Goal: Contribute content: Add original content to the website for others to see

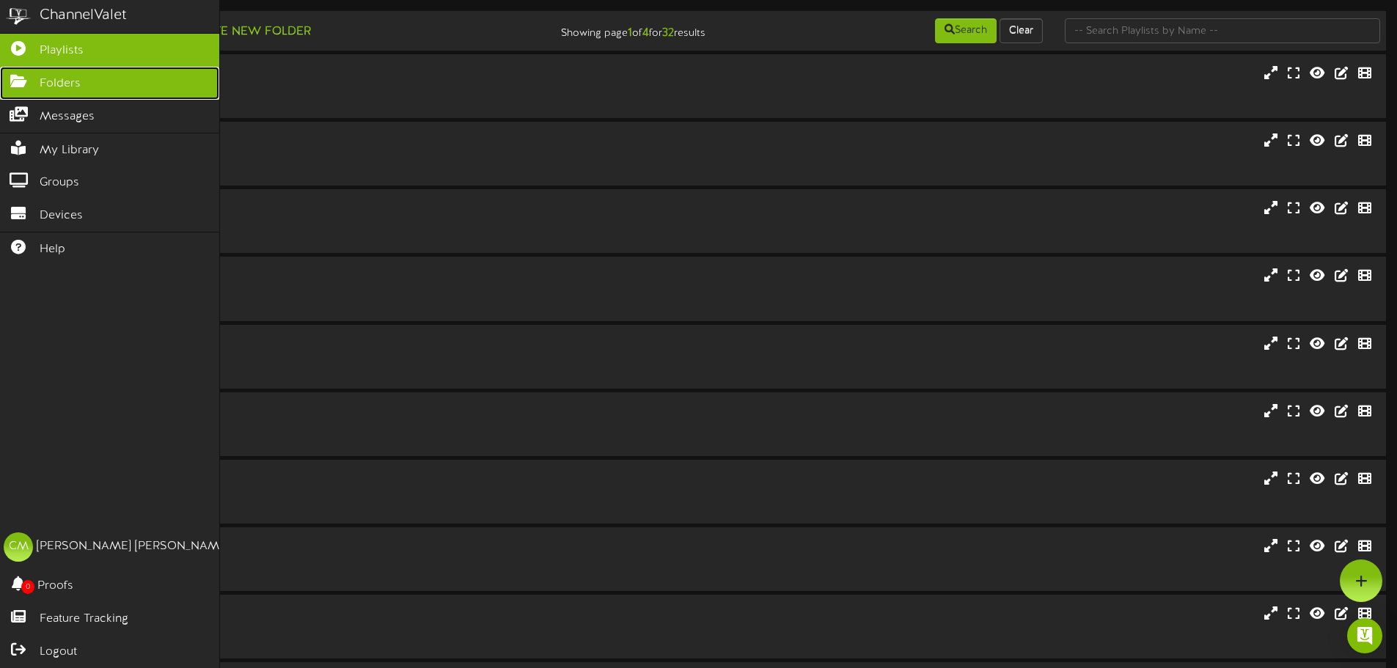
drag, startPoint x: 139, startPoint y: 83, endPoint x: 128, endPoint y: 87, distance: 11.2
click at [139, 84] on link "Folders" at bounding box center [109, 83] width 219 height 33
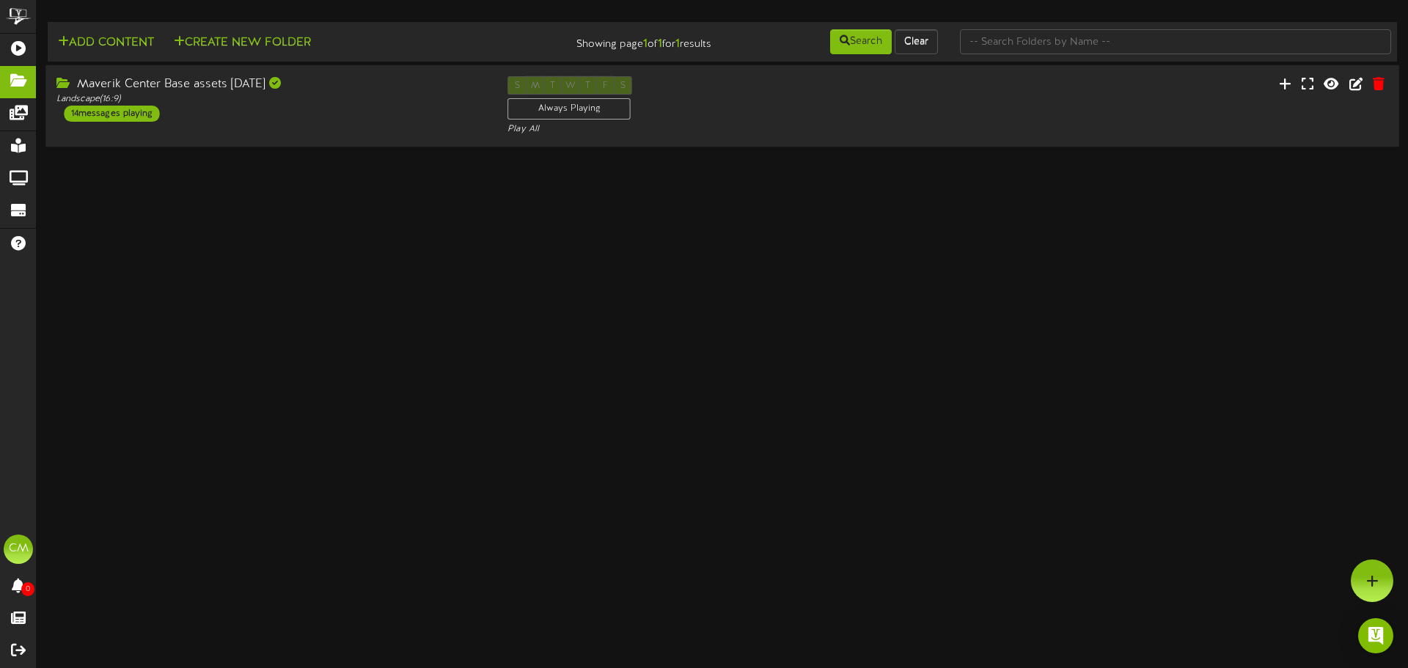
click at [355, 135] on div "Maverik Center Base assets [DATE] Landscape ( 16:9 ) 14 messages playing S M T …" at bounding box center [722, 106] width 1354 height 60
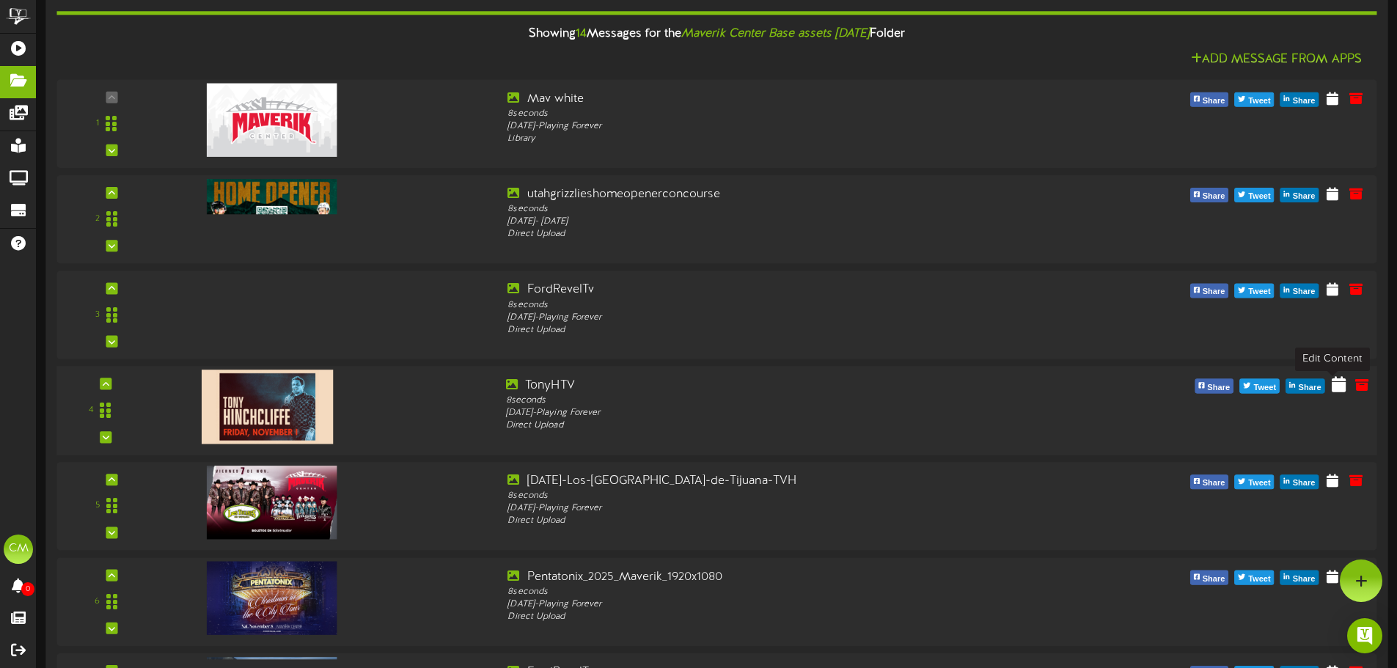
scroll to position [145, 0]
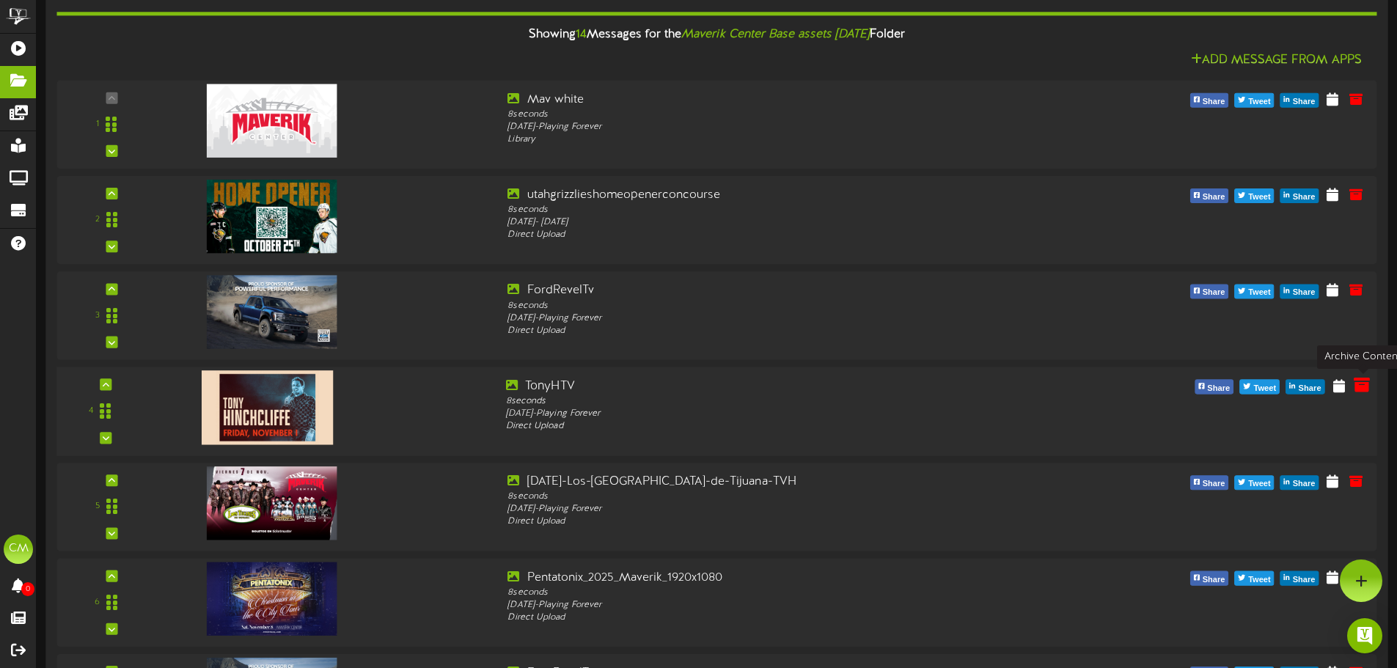
click at [1360, 388] on icon at bounding box center [1362, 385] width 16 height 16
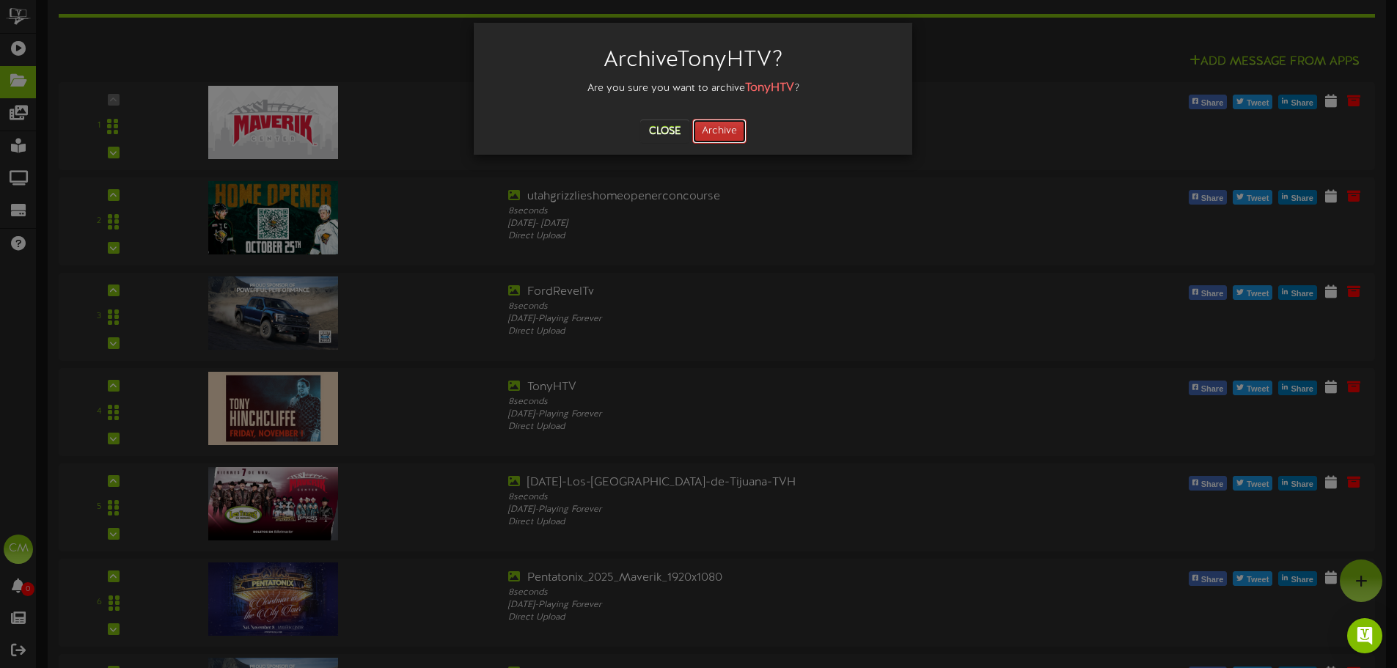
click at [715, 128] on button "Archive" at bounding box center [719, 131] width 54 height 25
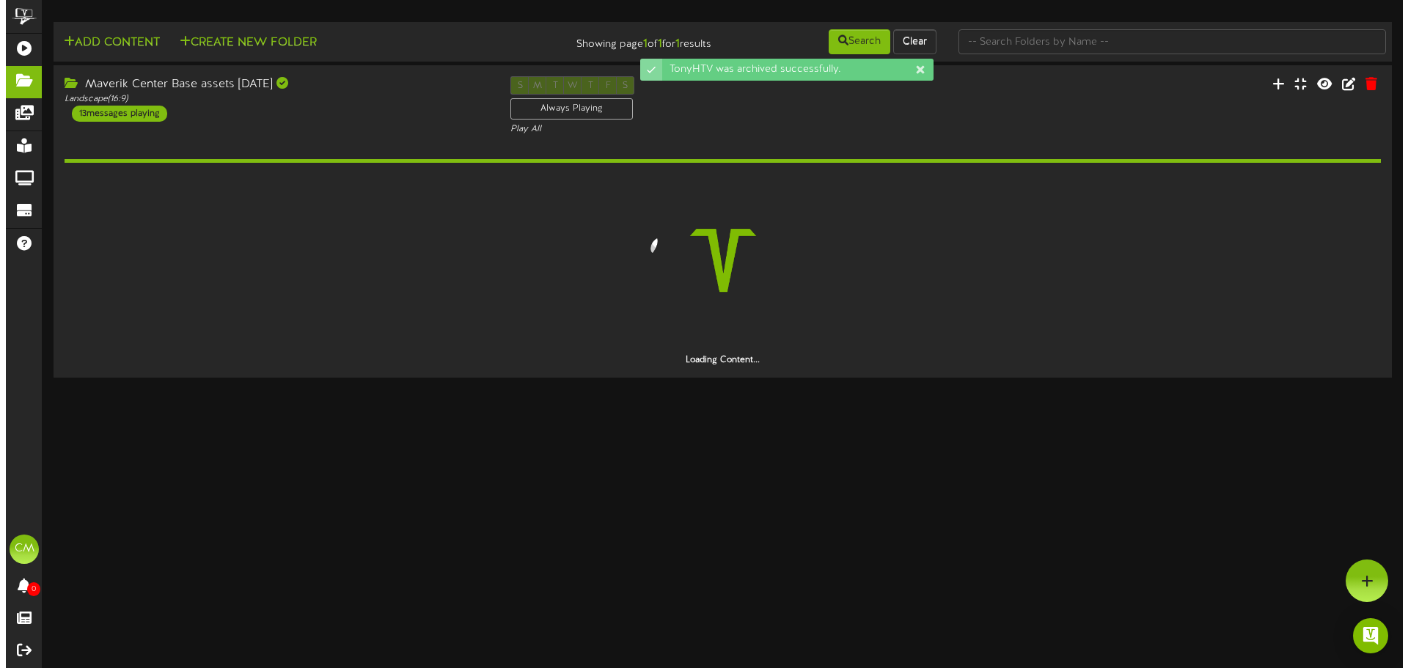
scroll to position [0, 0]
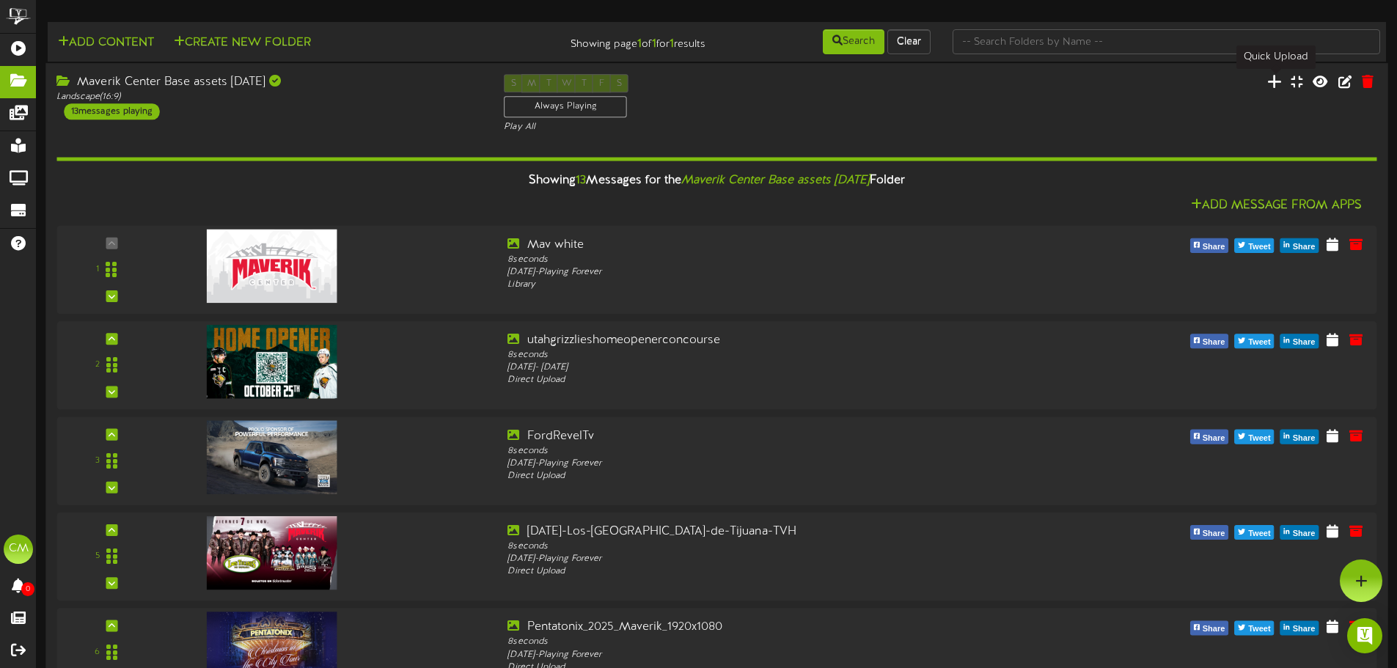
click at [1273, 77] on icon at bounding box center [1274, 81] width 15 height 16
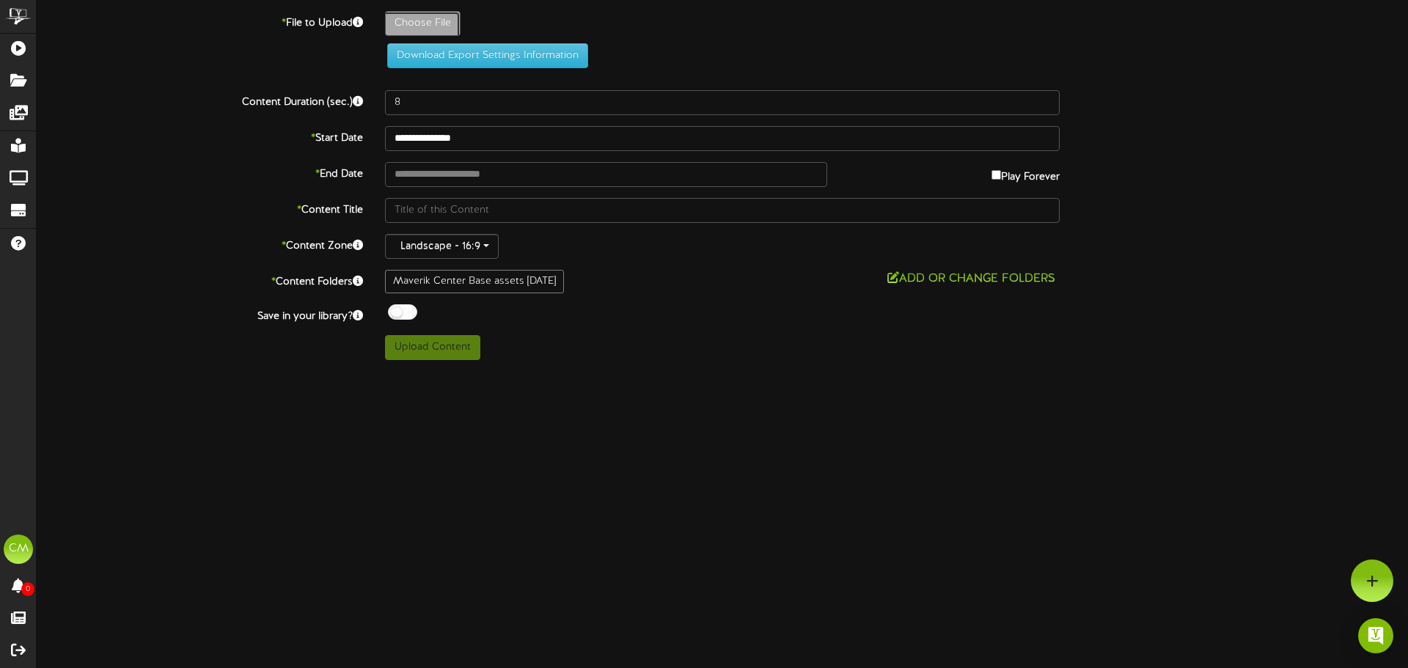
type input "**********"
type input "TonyHTv111"
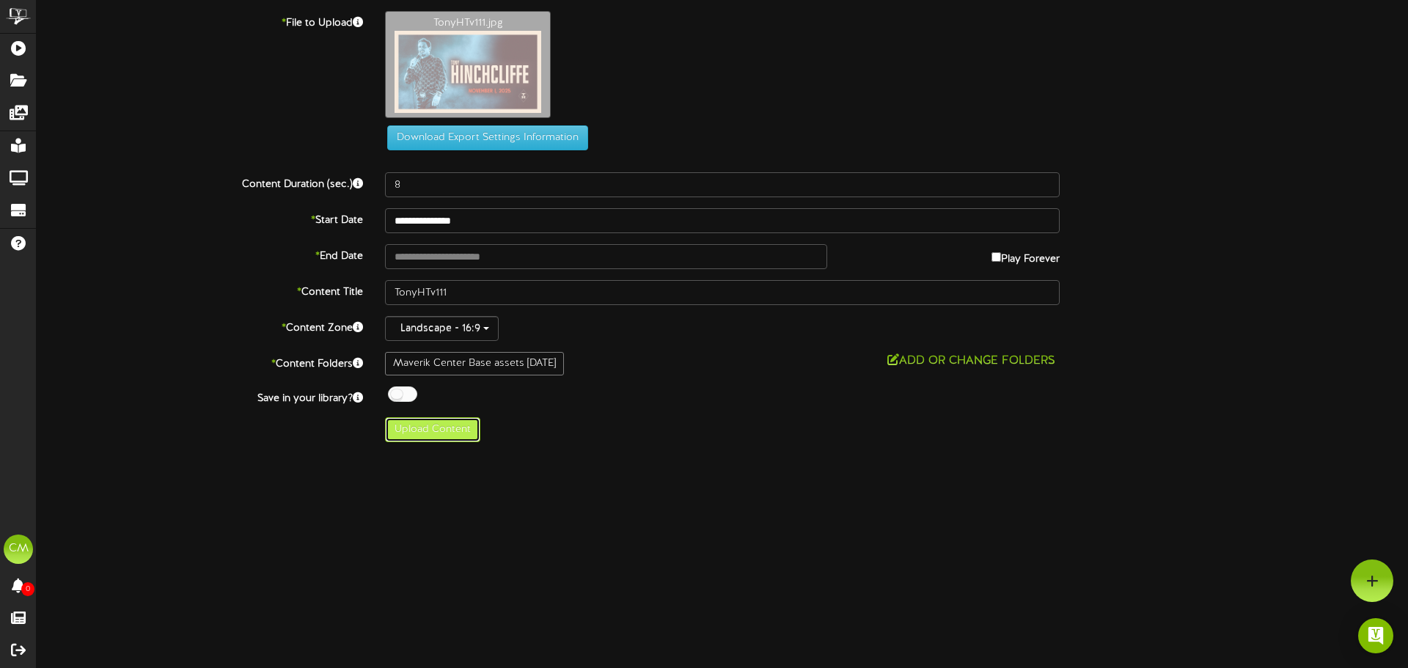
click at [445, 430] on button "Upload Content" at bounding box center [432, 429] width 95 height 25
type input "**********"
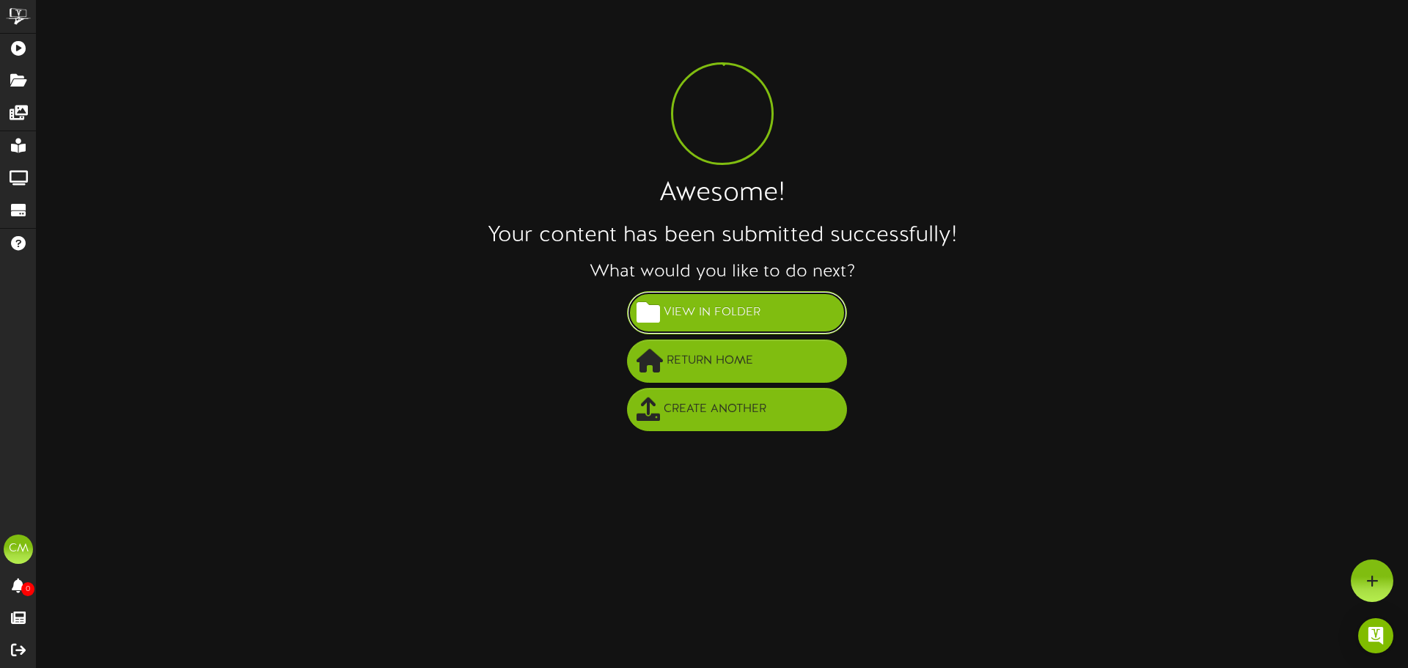
click at [746, 295] on button "View in Folder" at bounding box center [737, 312] width 220 height 43
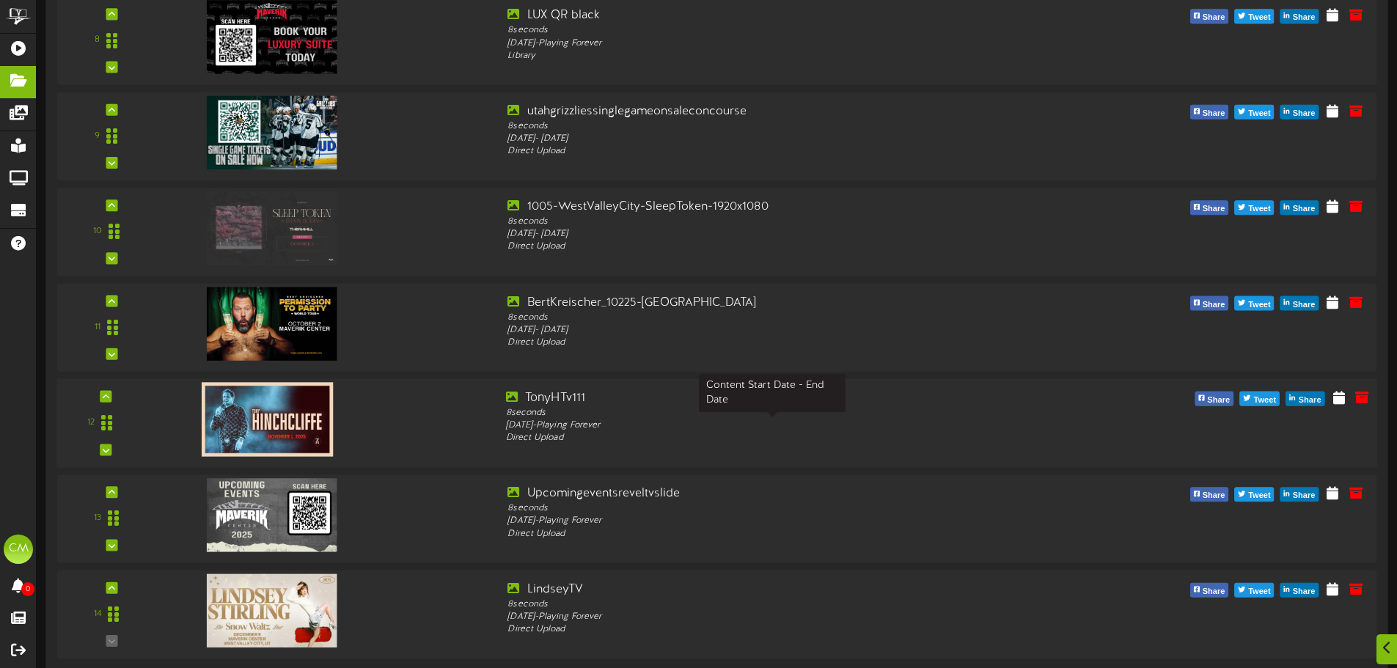
scroll to position [909, 0]
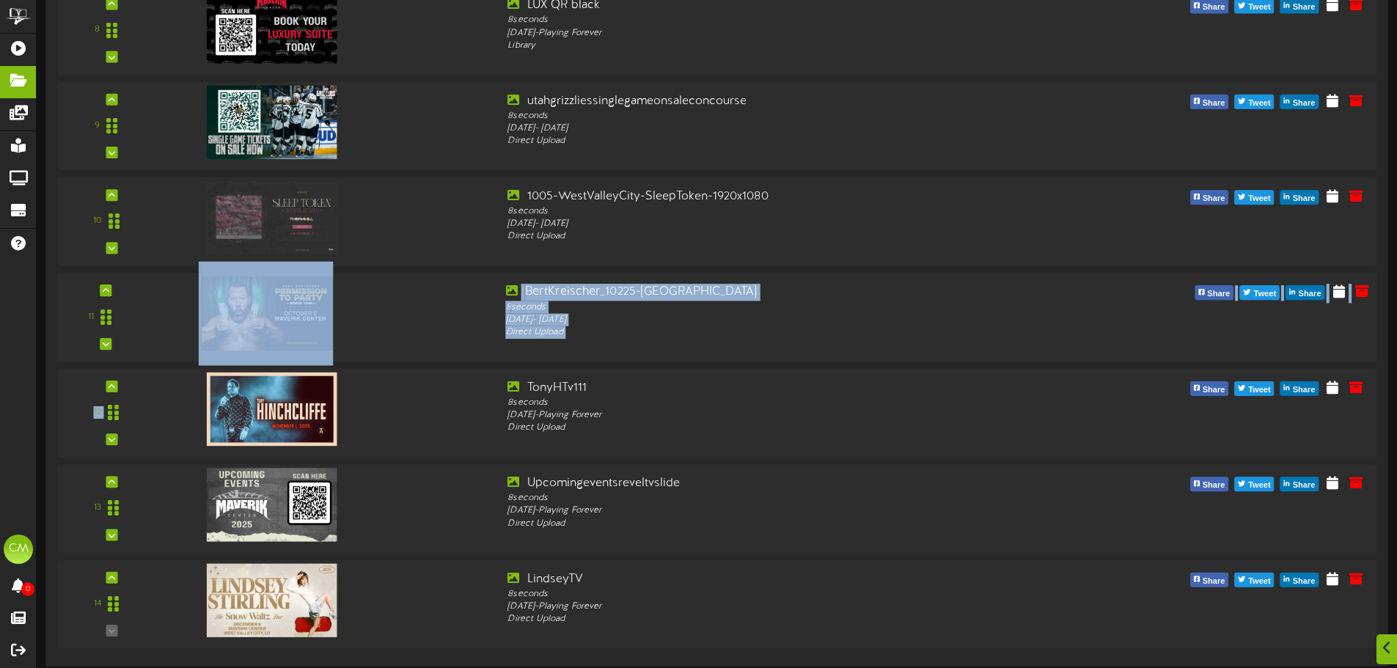
drag, startPoint x: 472, startPoint y: 385, endPoint x: 459, endPoint y: 341, distance: 45.9
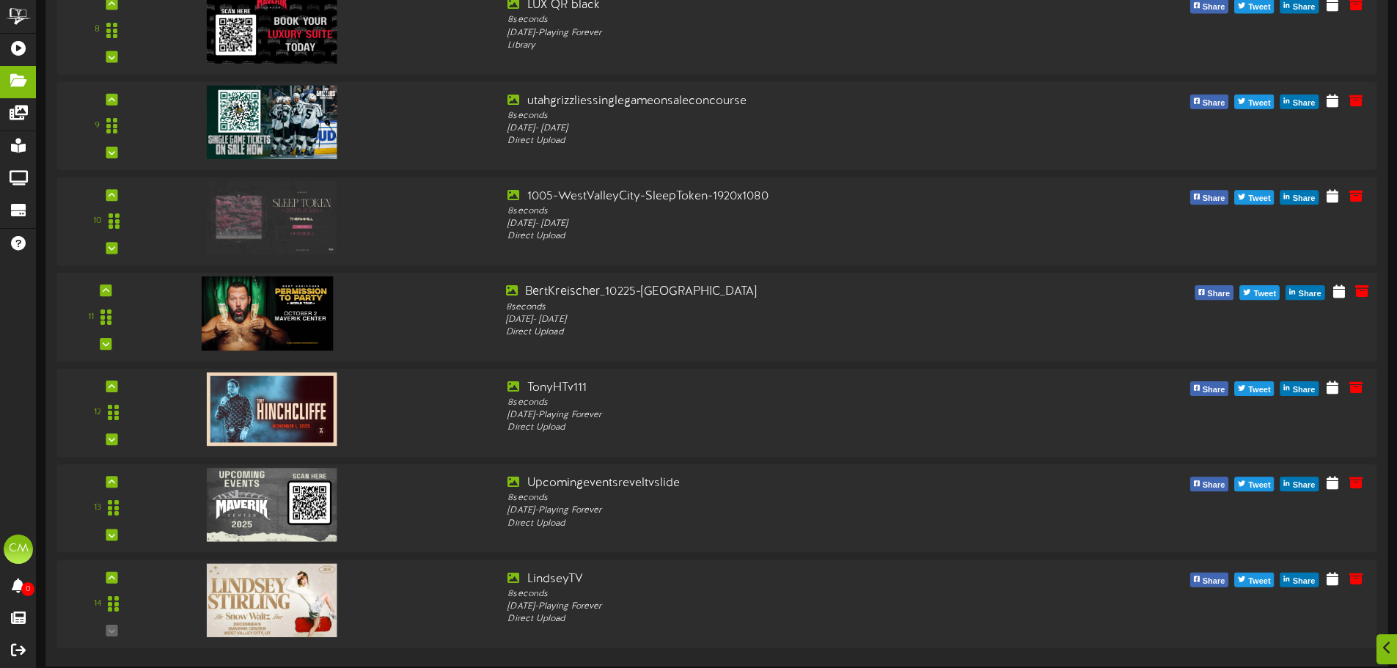
click at [408, 302] on div at bounding box center [328, 310] width 334 height 52
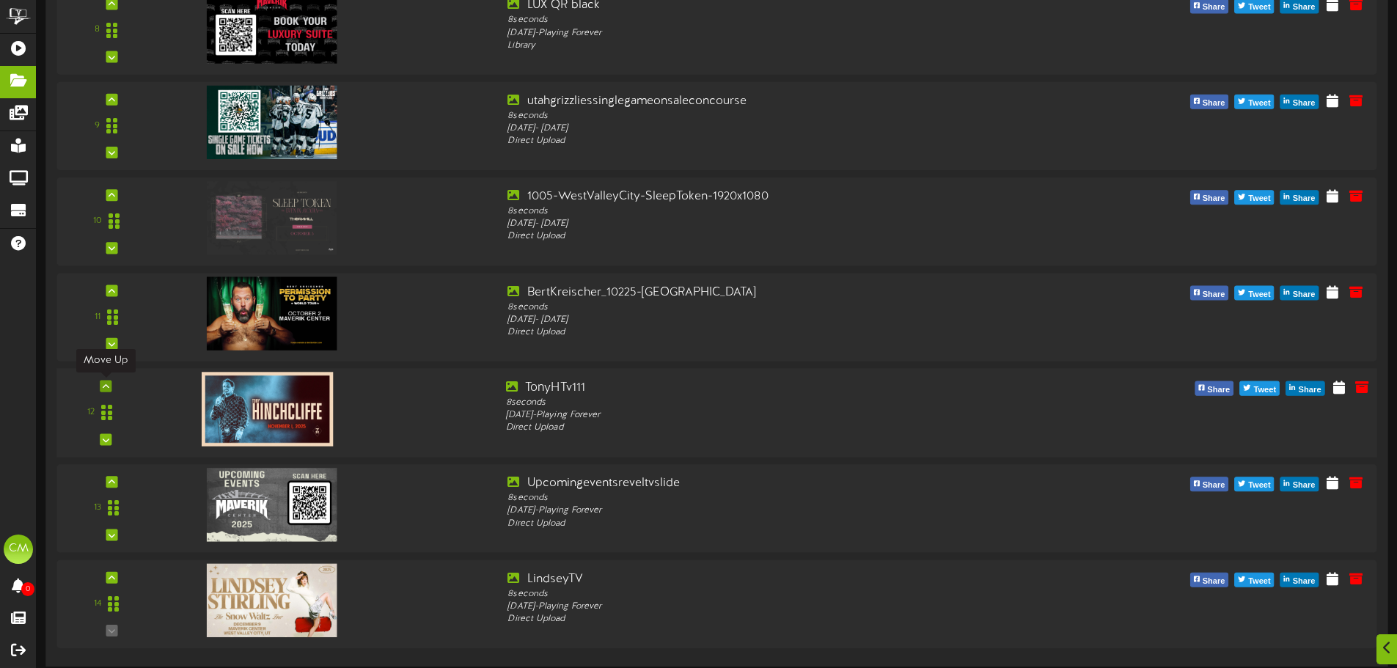
click at [107, 388] on icon at bounding box center [106, 385] width 7 height 7
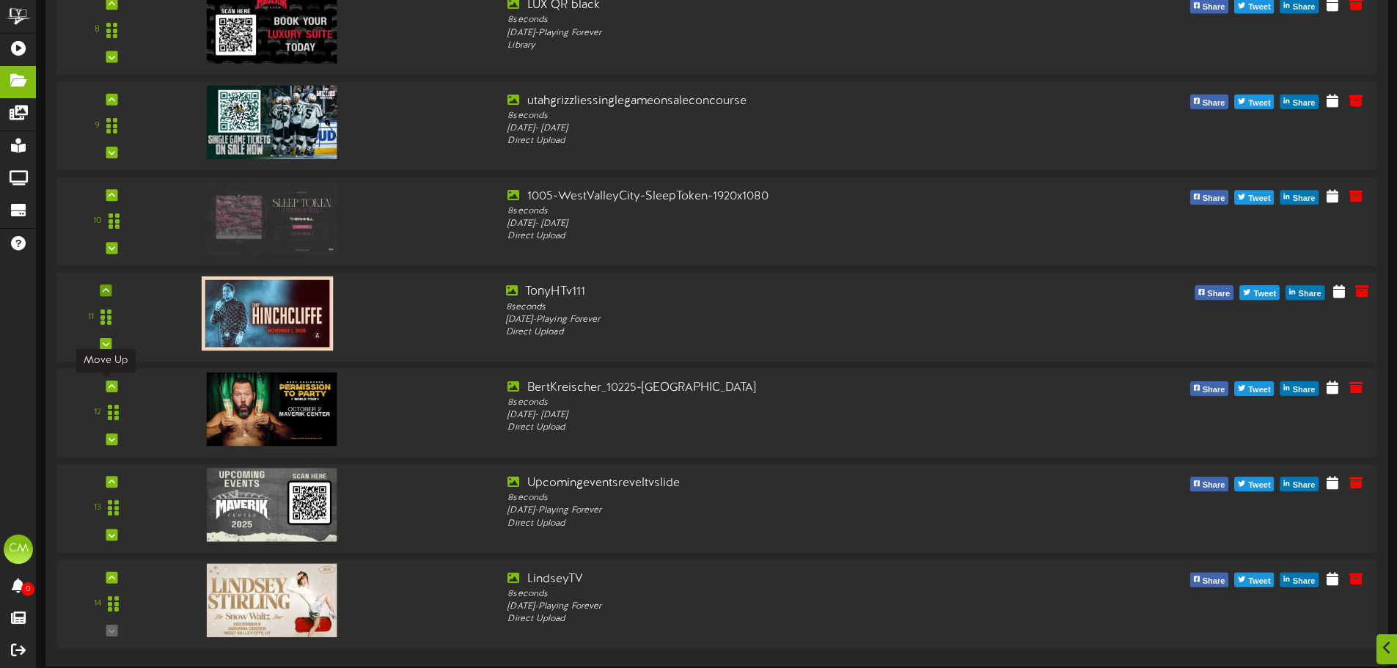
click at [109, 388] on icon at bounding box center [112, 386] width 7 height 7
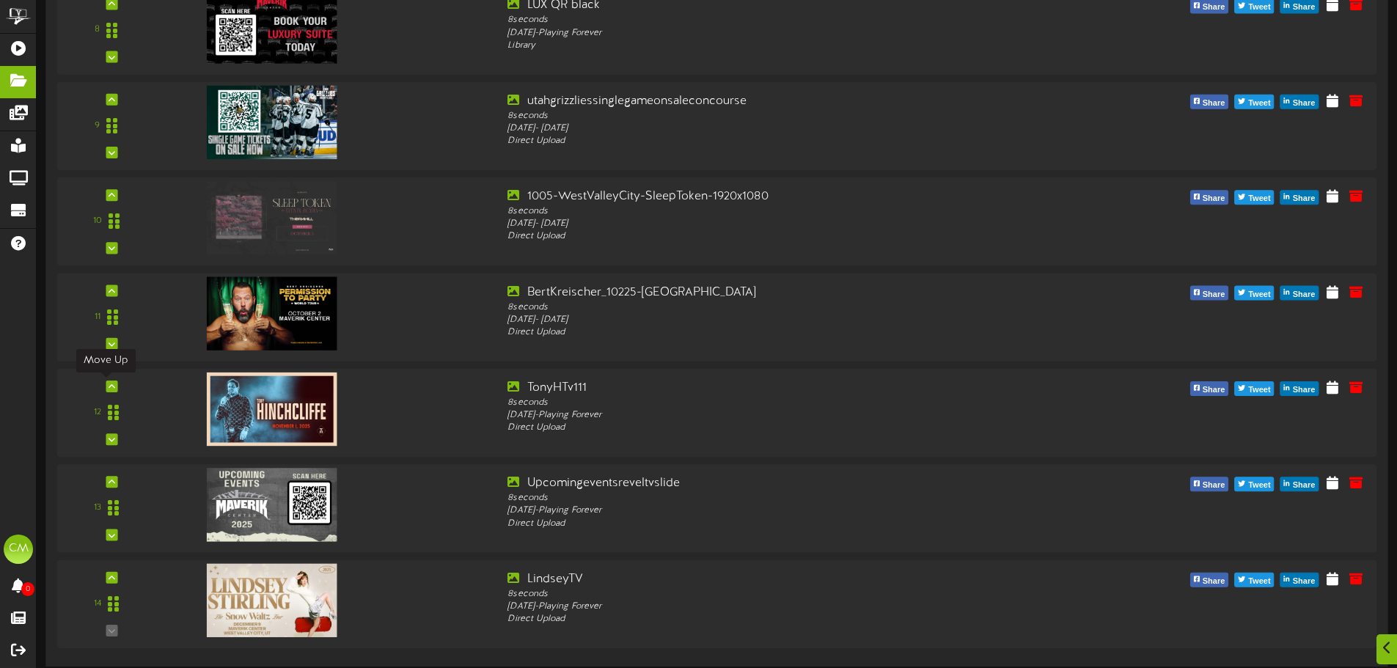
click at [109, 388] on icon at bounding box center [112, 386] width 7 height 7
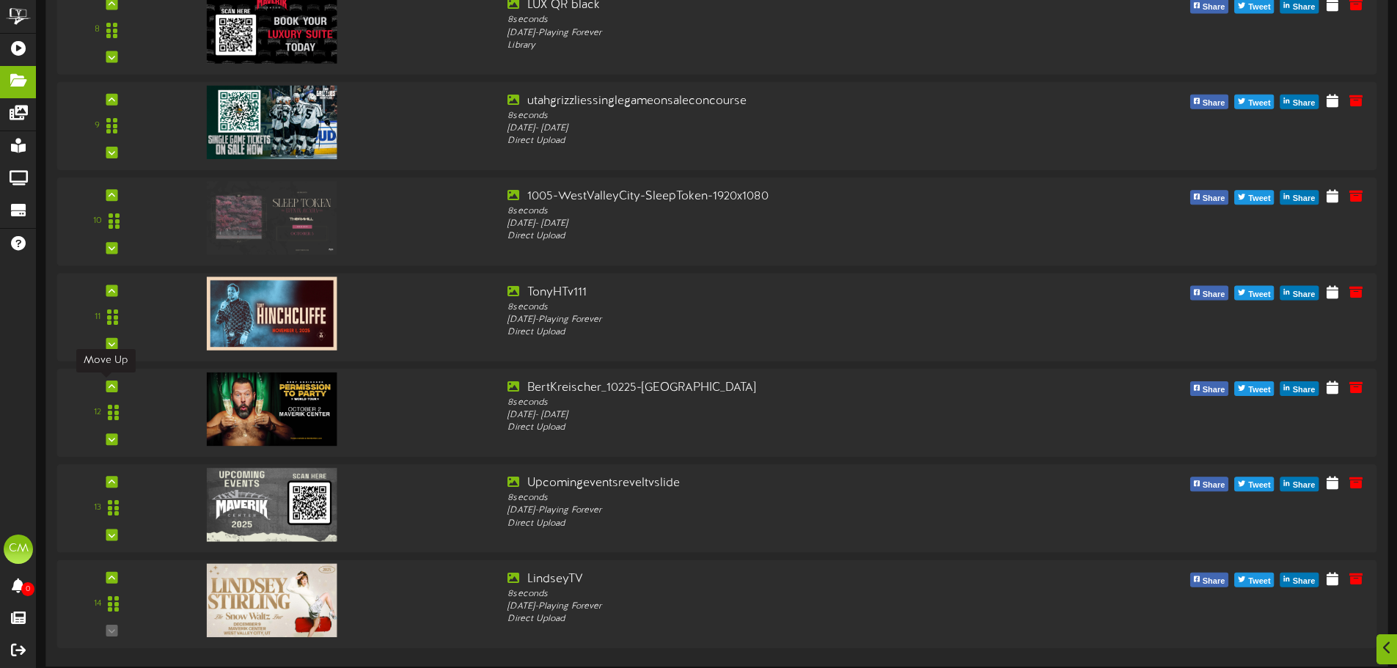
click at [109, 388] on icon at bounding box center [112, 386] width 7 height 7
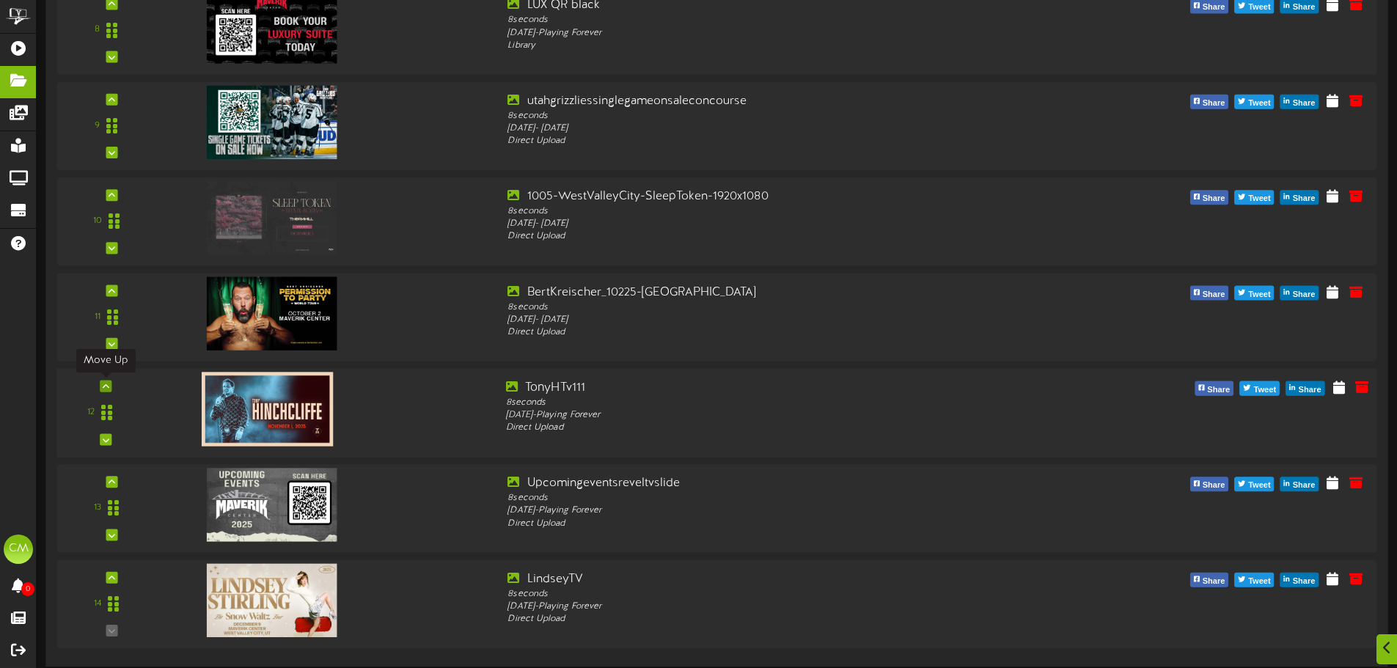
click at [106, 385] on icon at bounding box center [106, 385] width 7 height 7
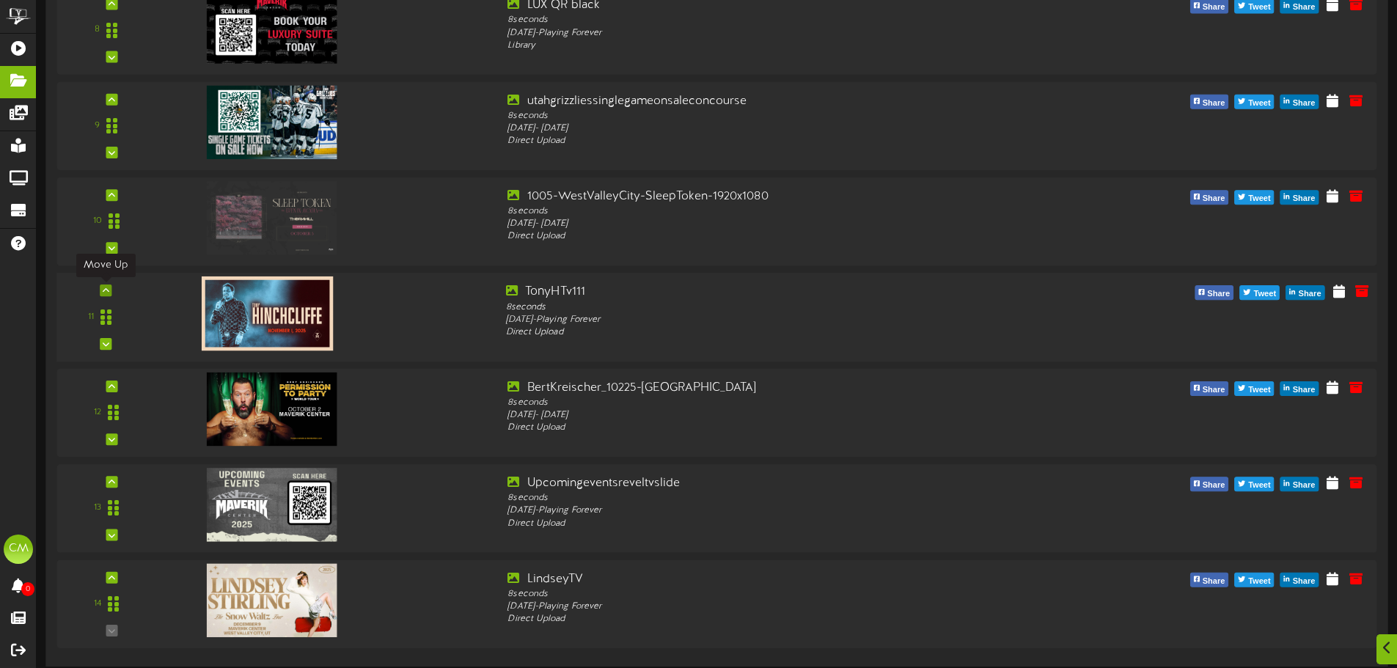
click at [106, 287] on icon at bounding box center [106, 290] width 7 height 7
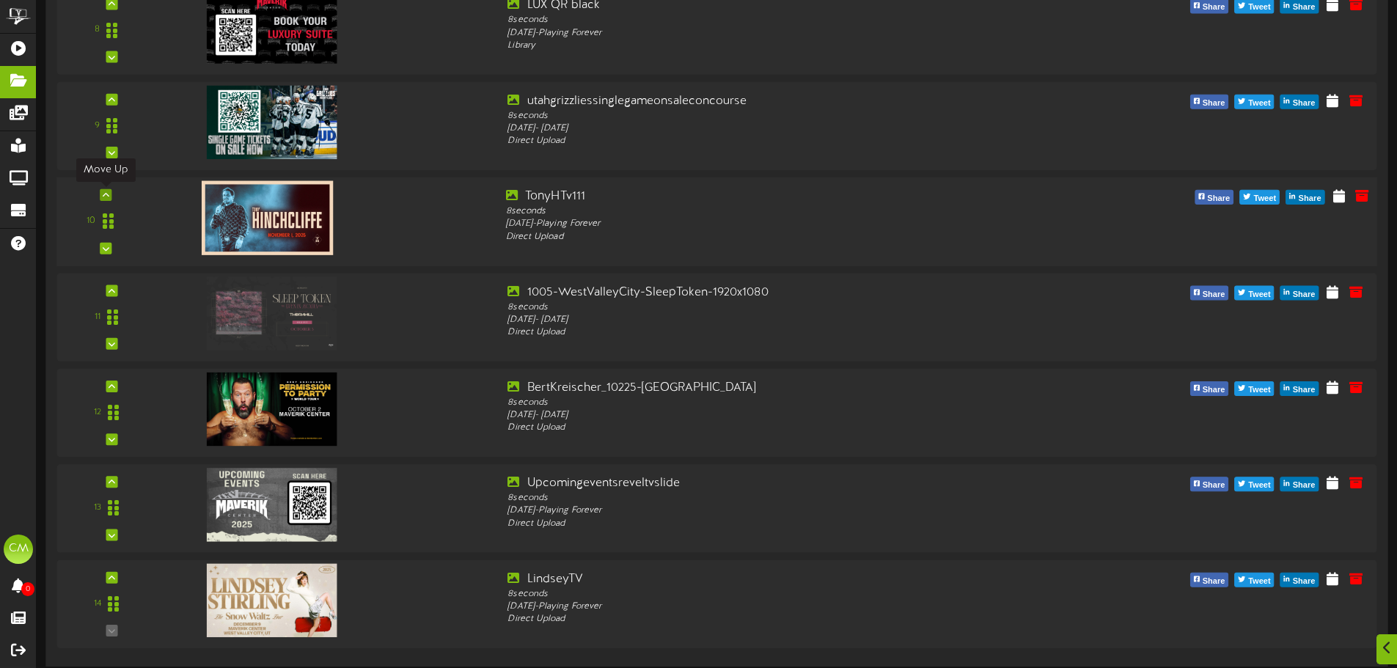
click at [107, 197] on icon at bounding box center [106, 194] width 7 height 7
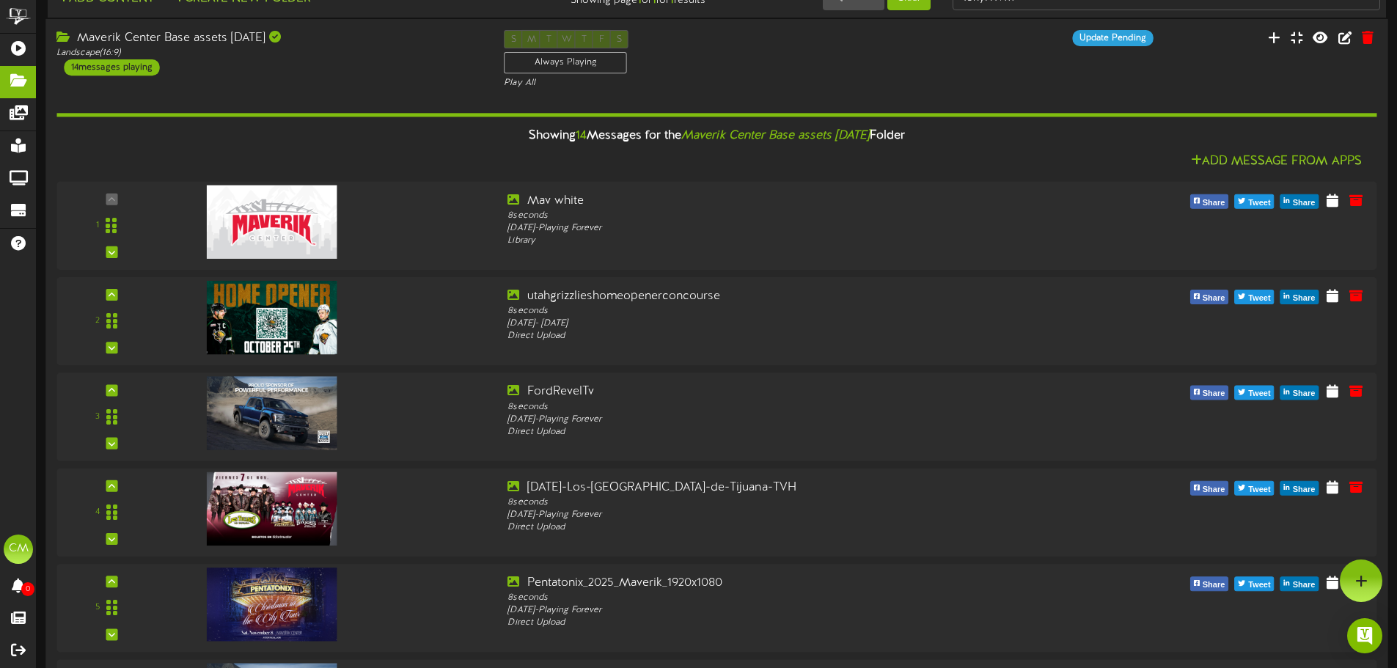
scroll to position [0, 0]
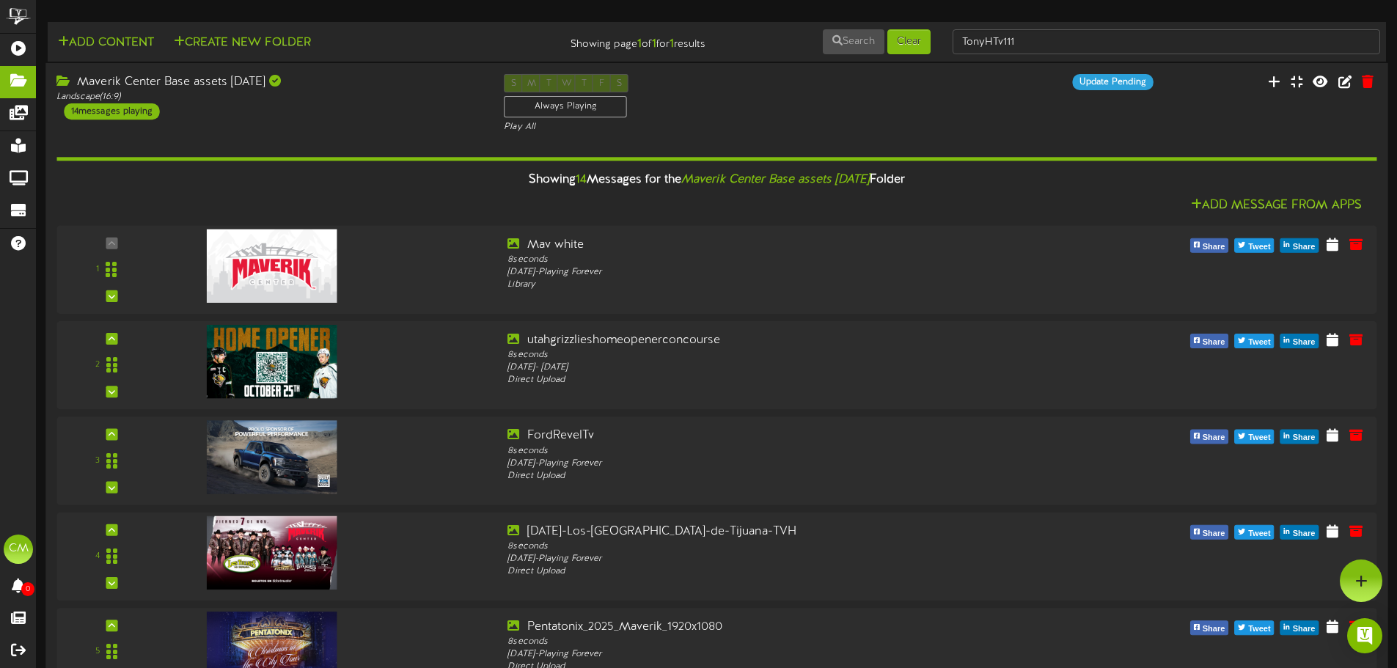
click at [940, 103] on div "S M T W T F S Always Playing Play All" at bounding box center [716, 104] width 447 height 60
